Goal: Transaction & Acquisition: Book appointment/travel/reservation

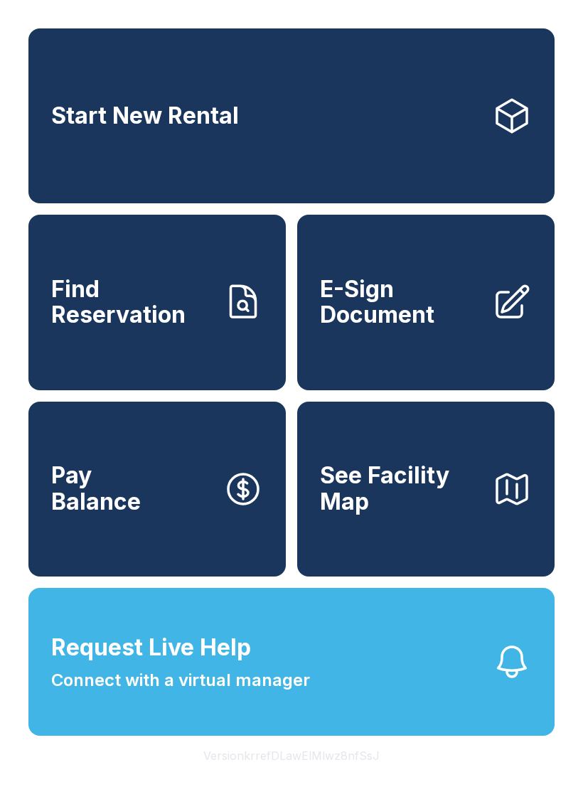
click at [353, 177] on link "Start New Rental" at bounding box center [291, 115] width 526 height 175
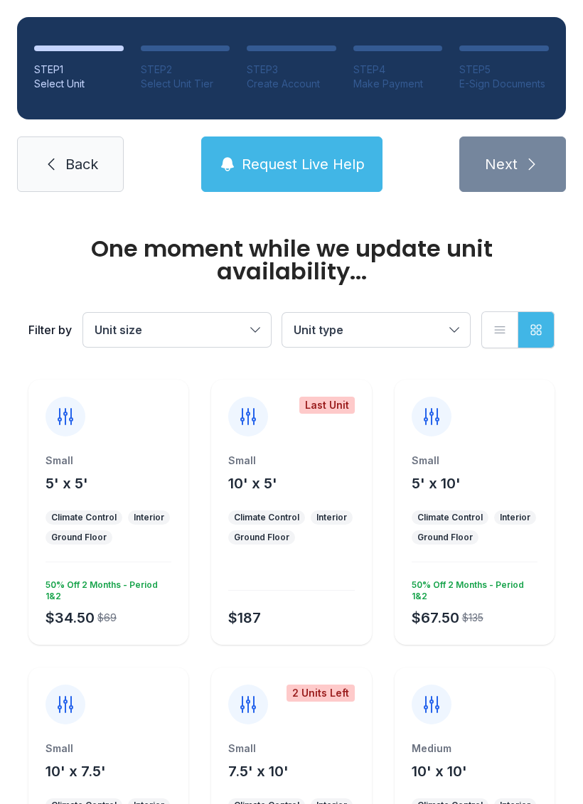
click at [67, 432] on div at bounding box center [66, 417] width 40 height 40
click at [73, 410] on icon at bounding box center [65, 416] width 23 height 23
click at [72, 429] on div at bounding box center [66, 417] width 40 height 40
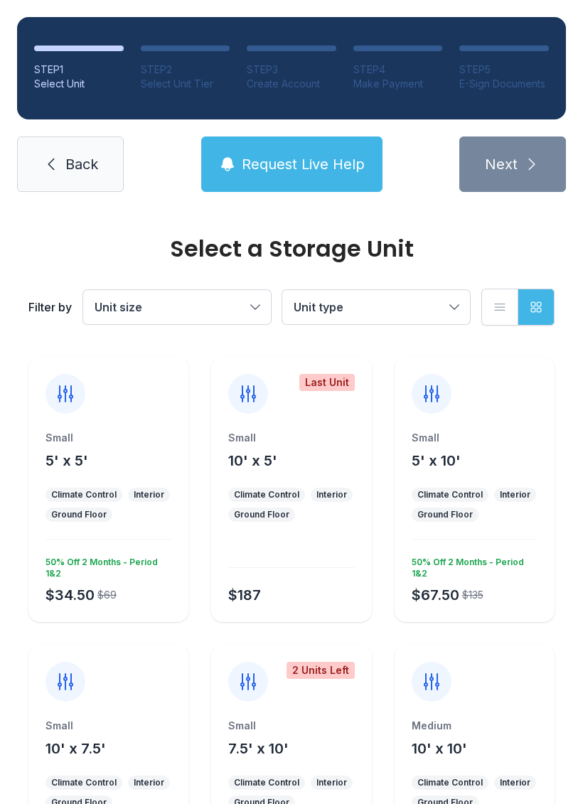
click at [65, 447] on div "Small 5' x 5'" at bounding box center [109, 451] width 126 height 40
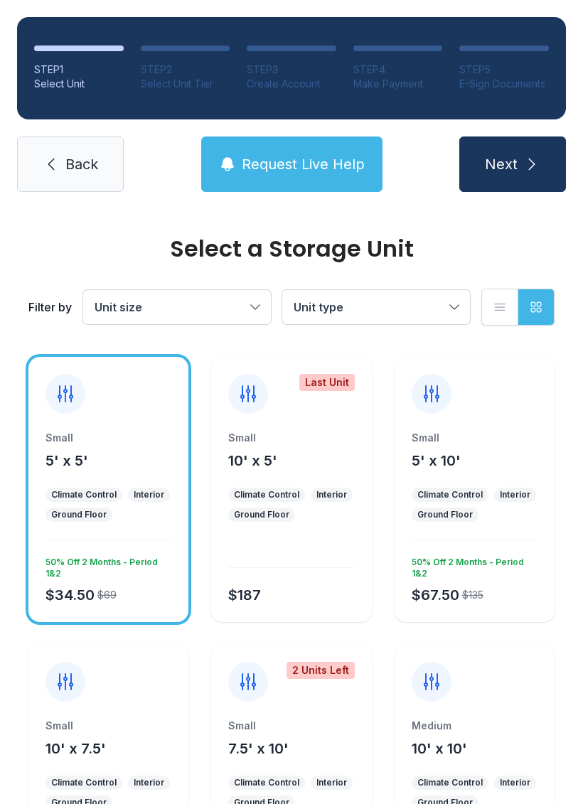
click at [464, 191] on button "Next" at bounding box center [512, 164] width 107 height 55
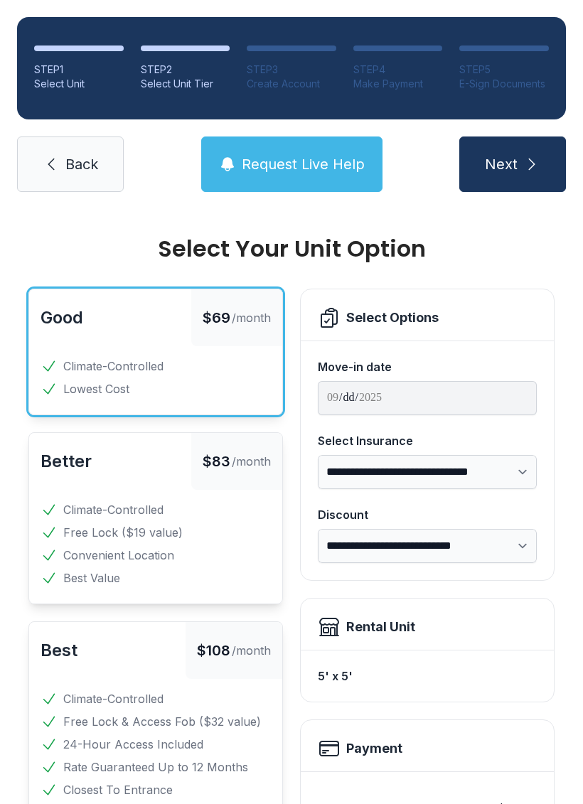
click at [526, 169] on icon "submit" at bounding box center [531, 164] width 17 height 17
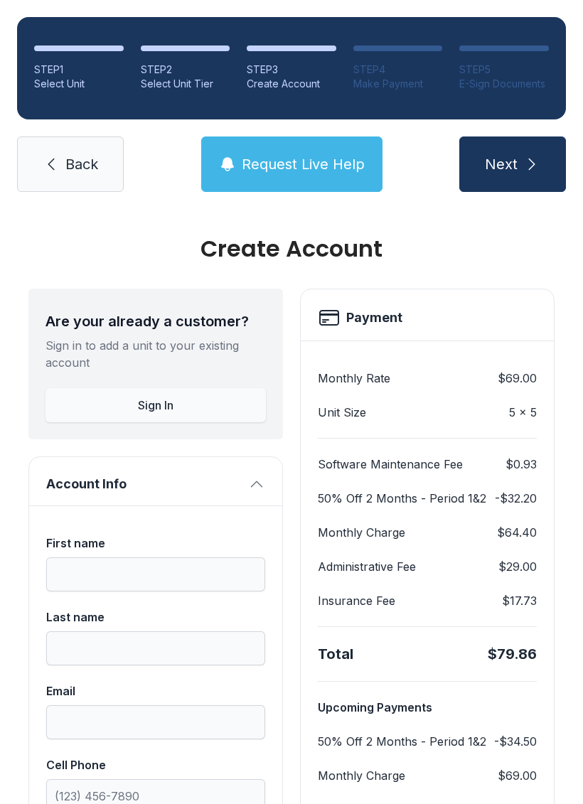
click at [82, 167] on span "Back" at bounding box center [81, 164] width 33 height 20
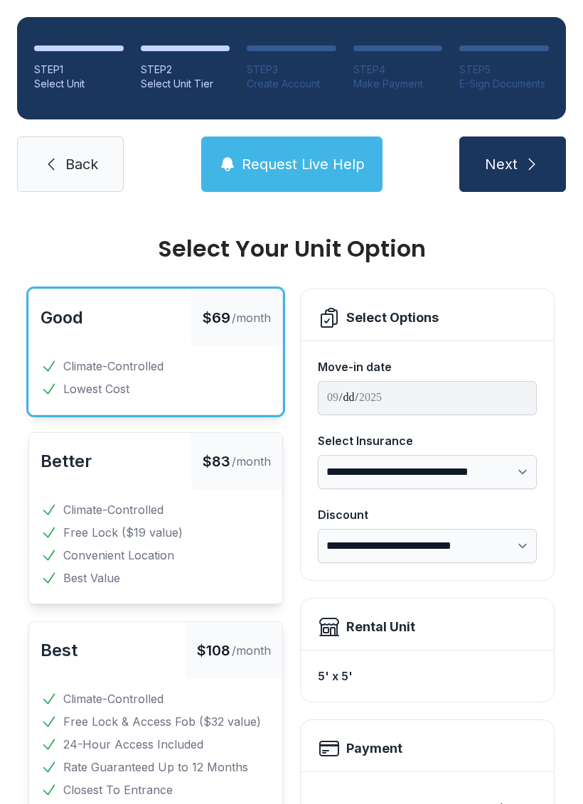
click at [85, 170] on span "Back" at bounding box center [81, 164] width 33 height 20
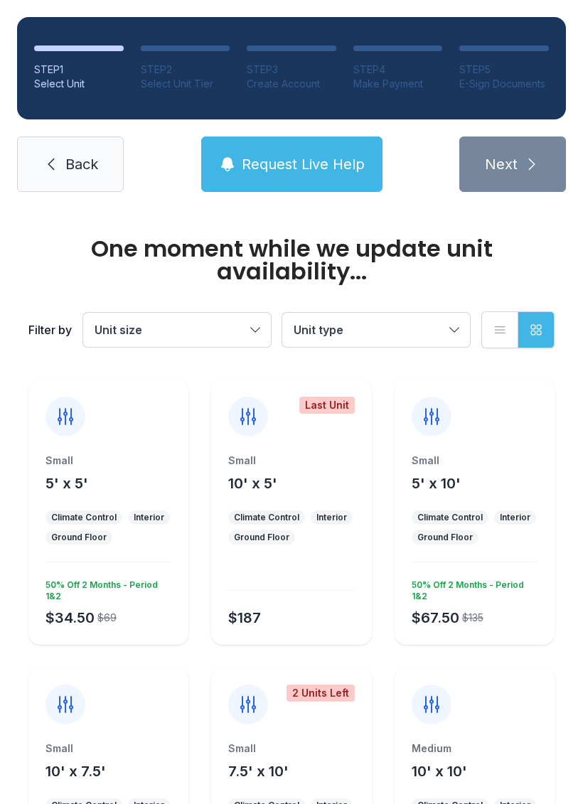
click at [57, 170] on icon at bounding box center [51, 164] width 17 height 17
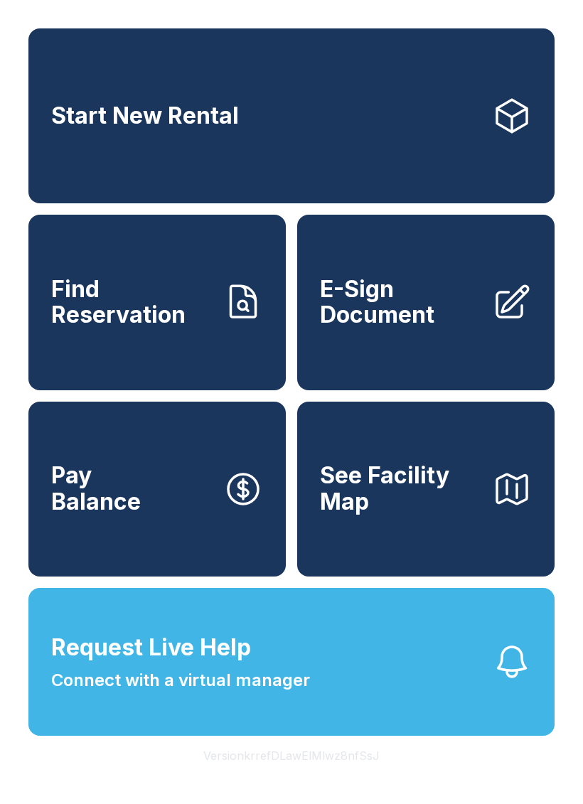
click at [395, 302] on span "E-Sign Document" at bounding box center [400, 303] width 161 height 52
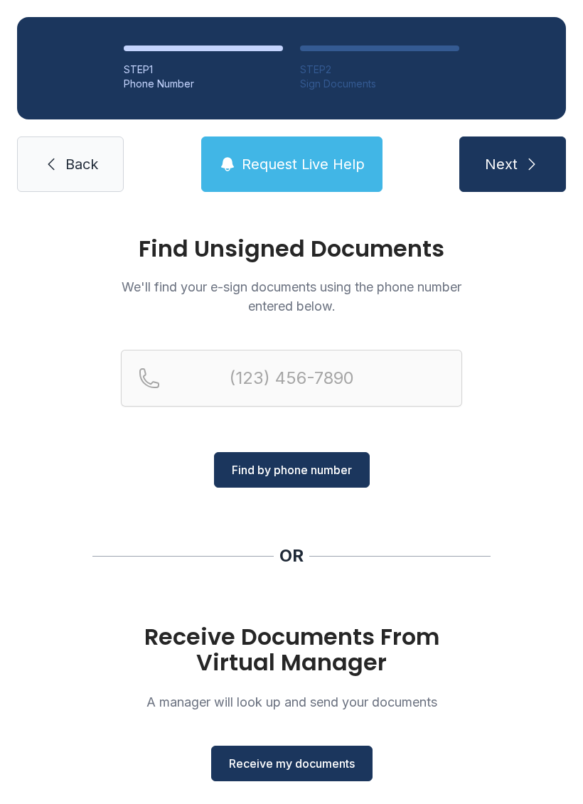
click at [79, 163] on span "Back" at bounding box center [81, 164] width 33 height 20
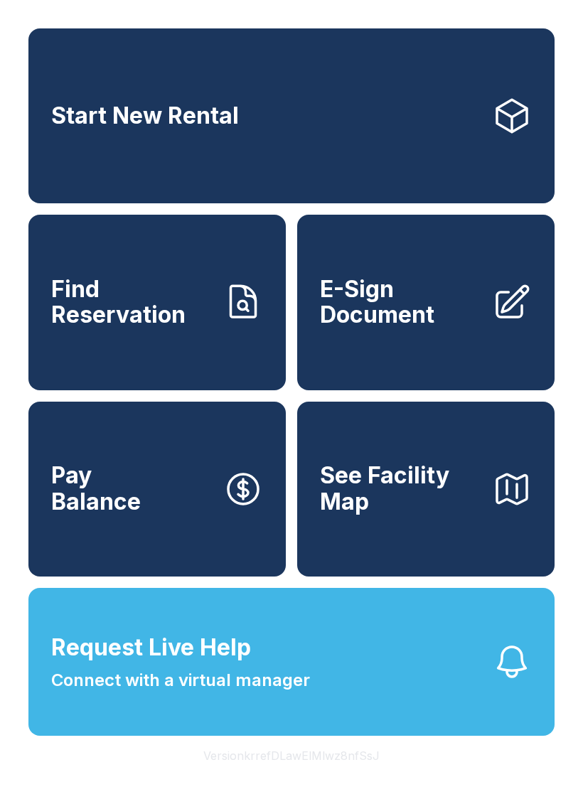
click at [137, 665] on span "Request Live Help" at bounding box center [151, 648] width 200 height 34
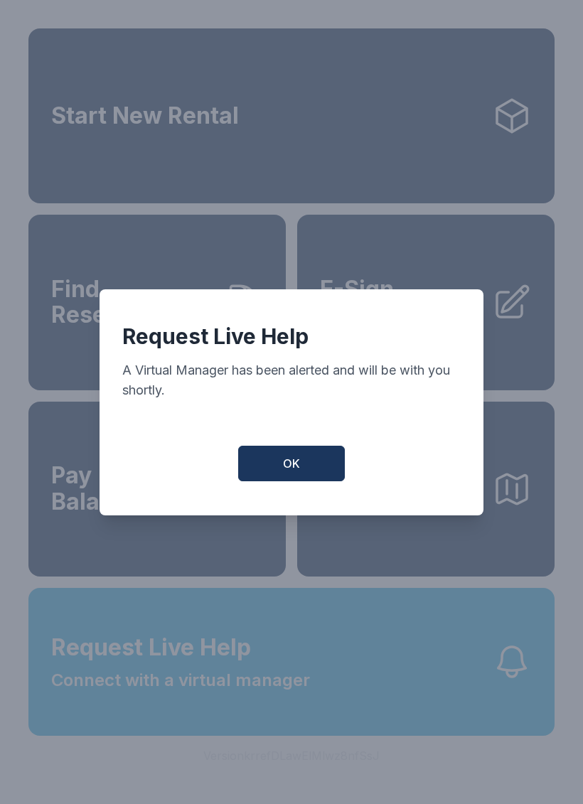
click at [267, 472] on button "OK" at bounding box center [291, 464] width 107 height 36
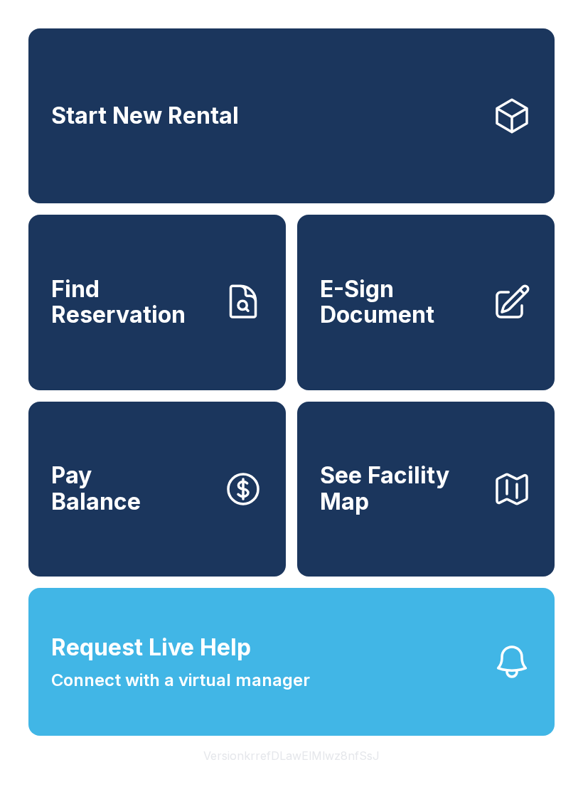
click at [152, 665] on span "Request Live Help" at bounding box center [151, 648] width 200 height 34
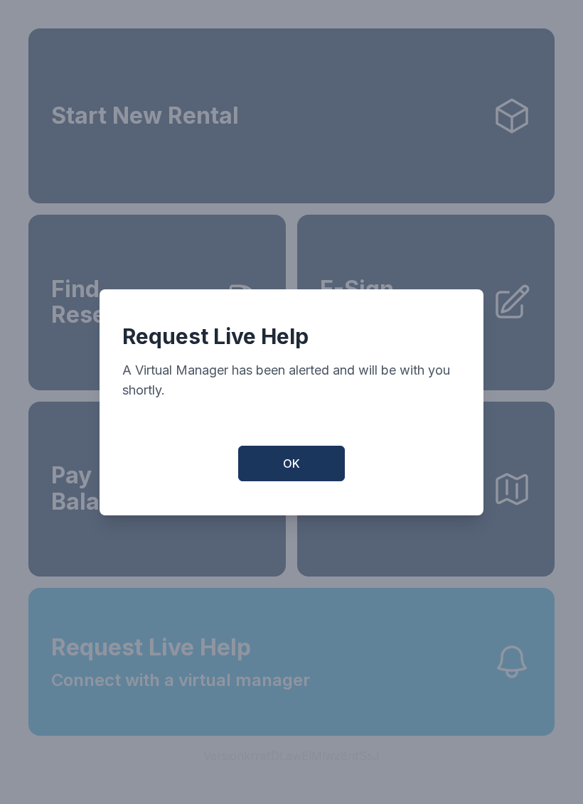
click at [270, 469] on button "OK" at bounding box center [291, 464] width 107 height 36
